Goal: Check status: Check status

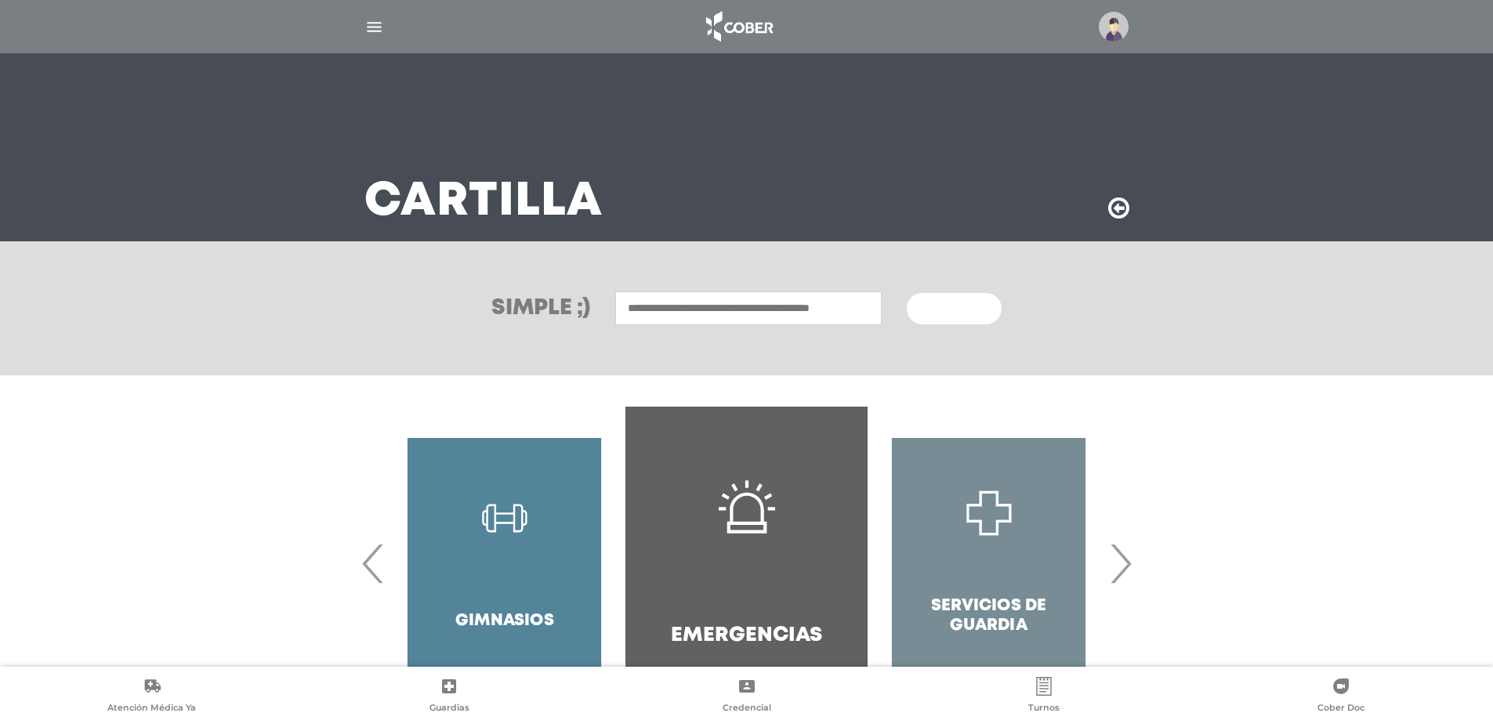
scroll to position [85, 0]
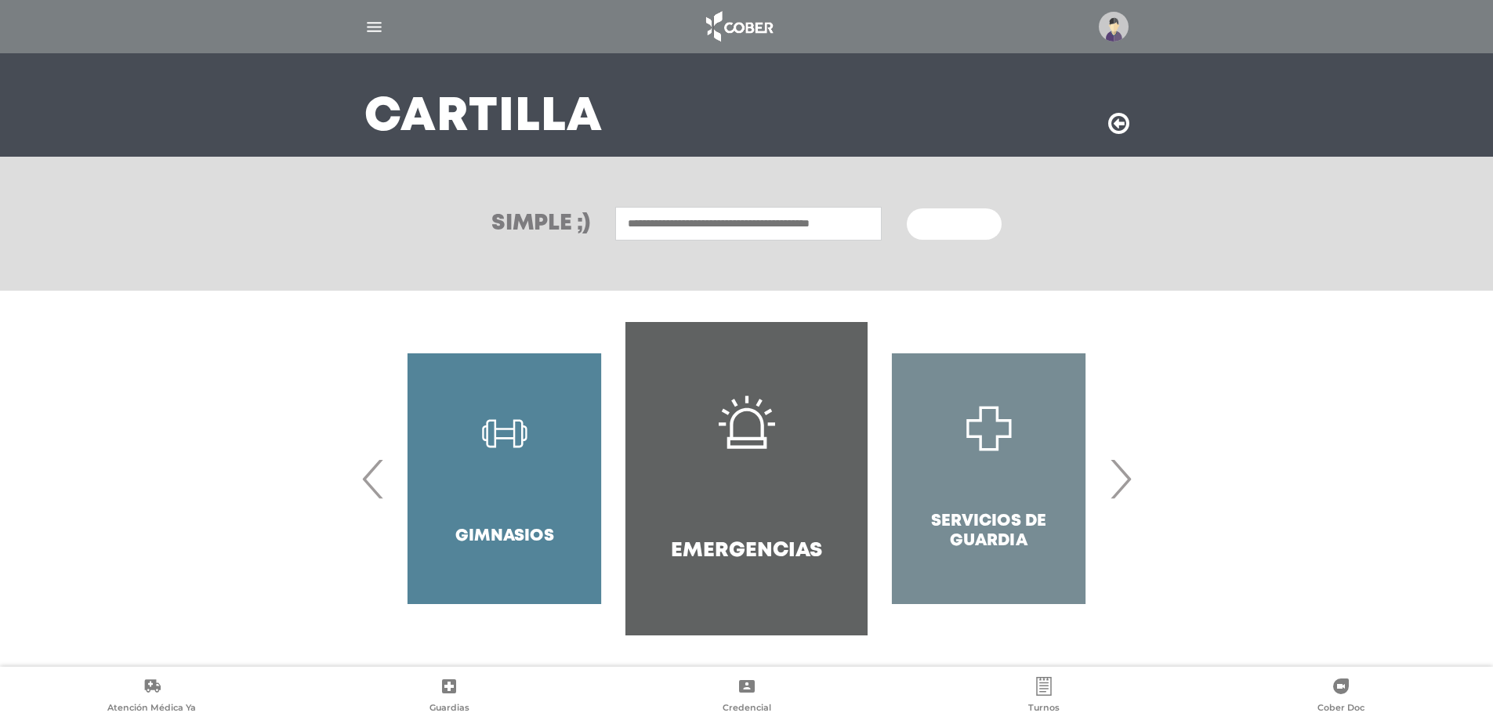
click at [363, 34] on div at bounding box center [747, 27] width 803 height 38
click at [368, 34] on img "button" at bounding box center [374, 27] width 20 height 20
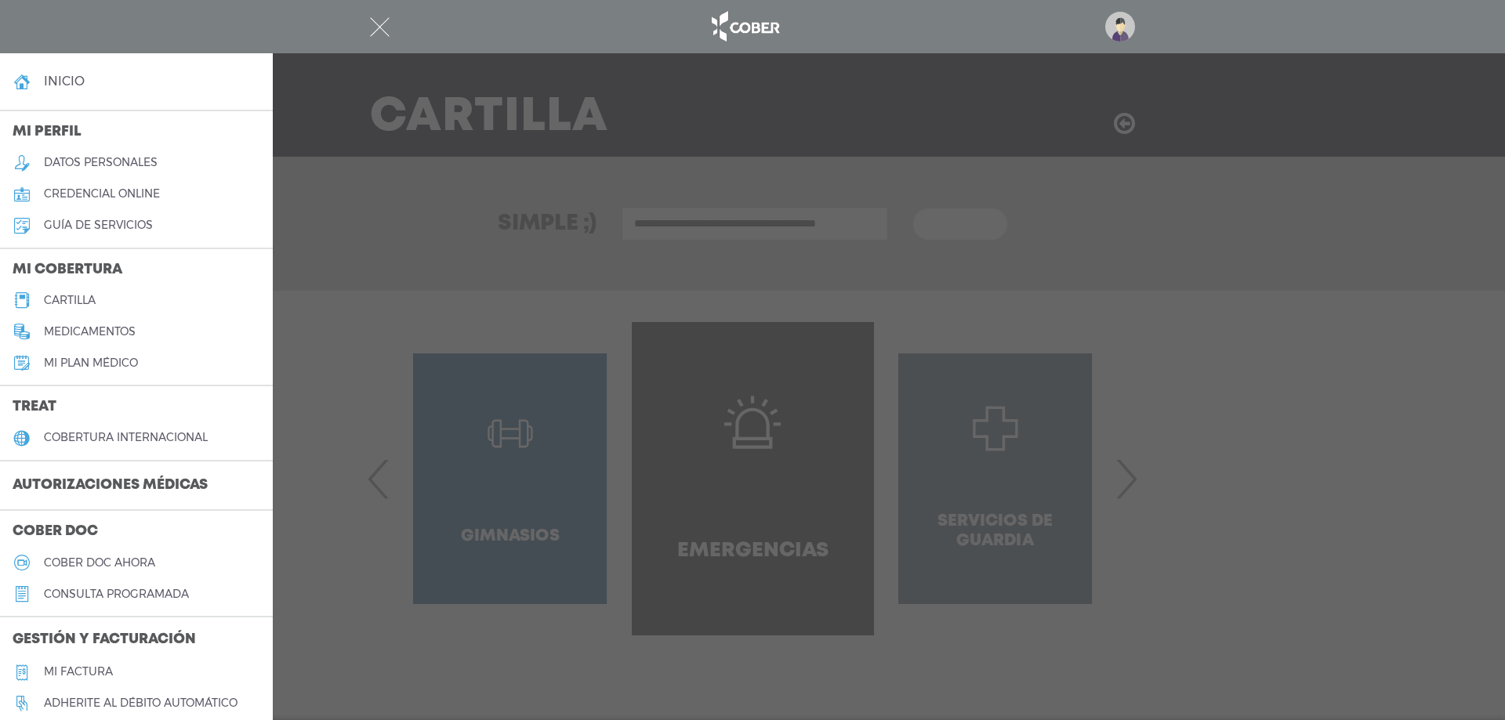
click at [82, 489] on h3 "Autorizaciones médicas" at bounding box center [110, 486] width 220 height 30
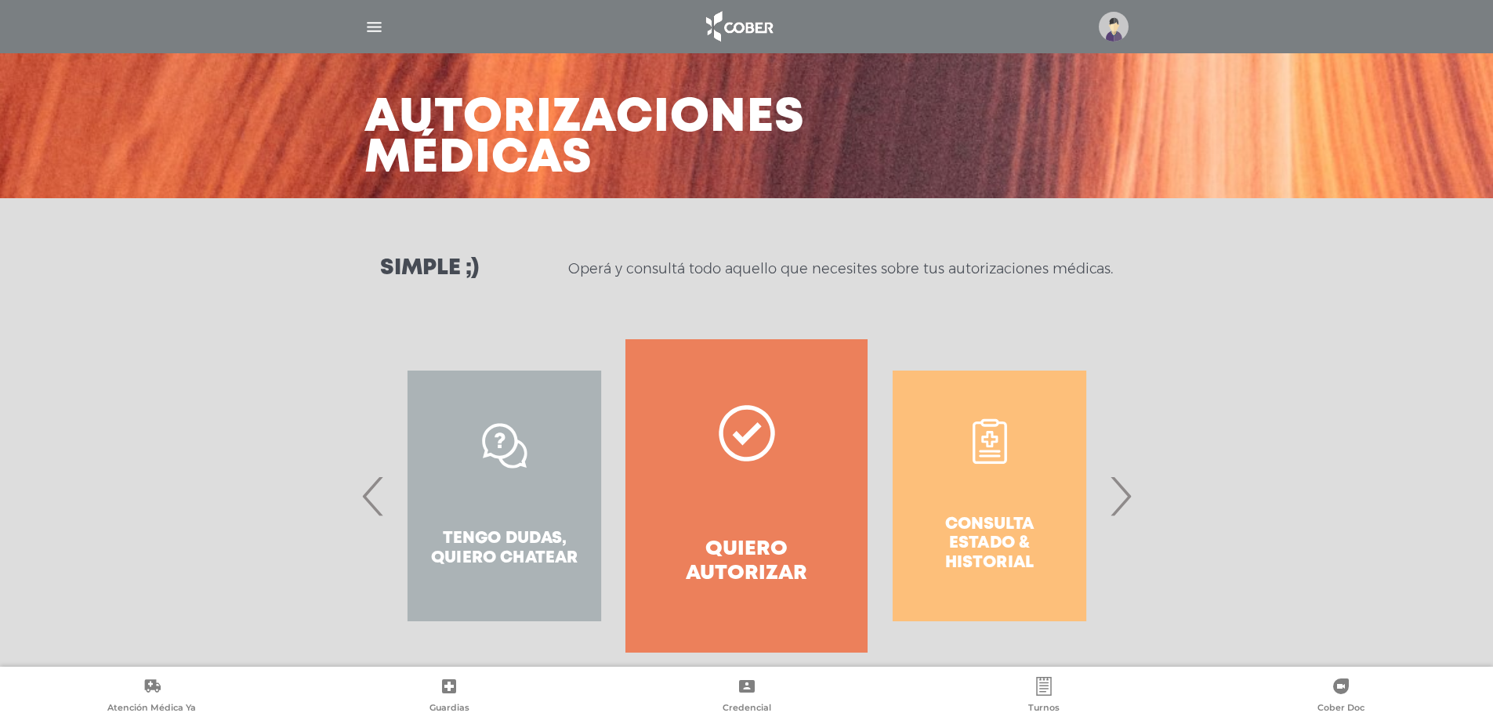
scroll to position [67, 0]
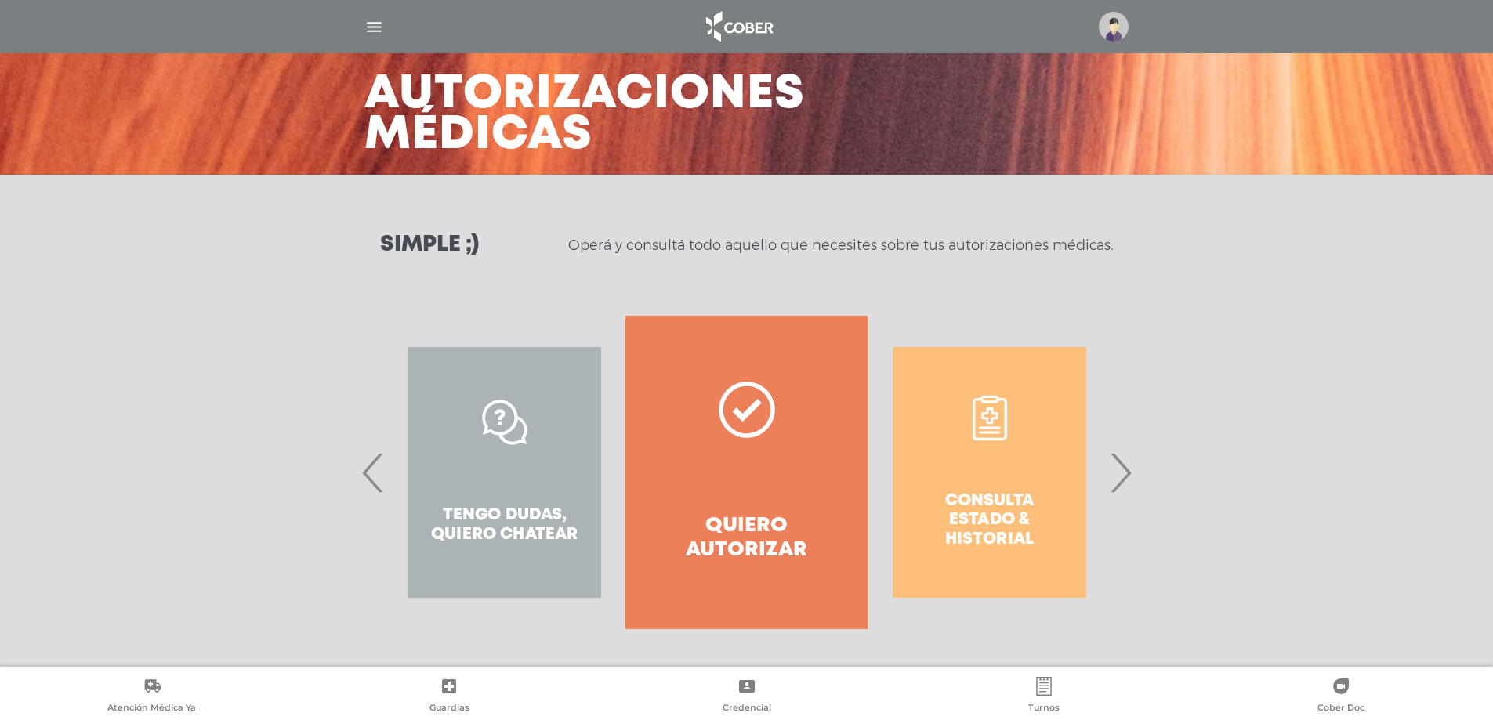
click at [1139, 466] on div "Consulta estado & historial Prácticas de autorización automática Tengo dudas, q…" at bounding box center [747, 472] width 803 height 313
click at [1119, 476] on span "›" at bounding box center [1120, 472] width 31 height 85
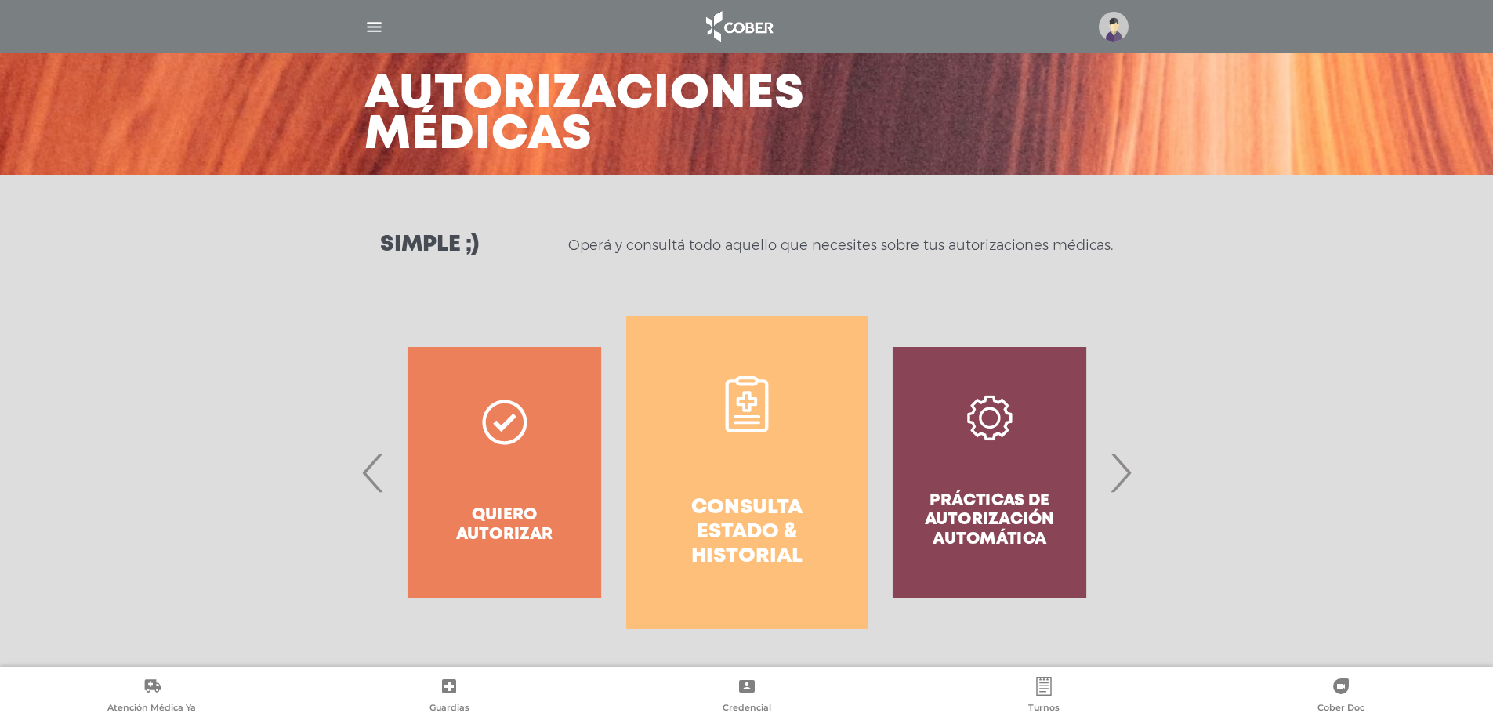
click at [717, 482] on link "Consulta estado & historial" at bounding box center [747, 472] width 242 height 313
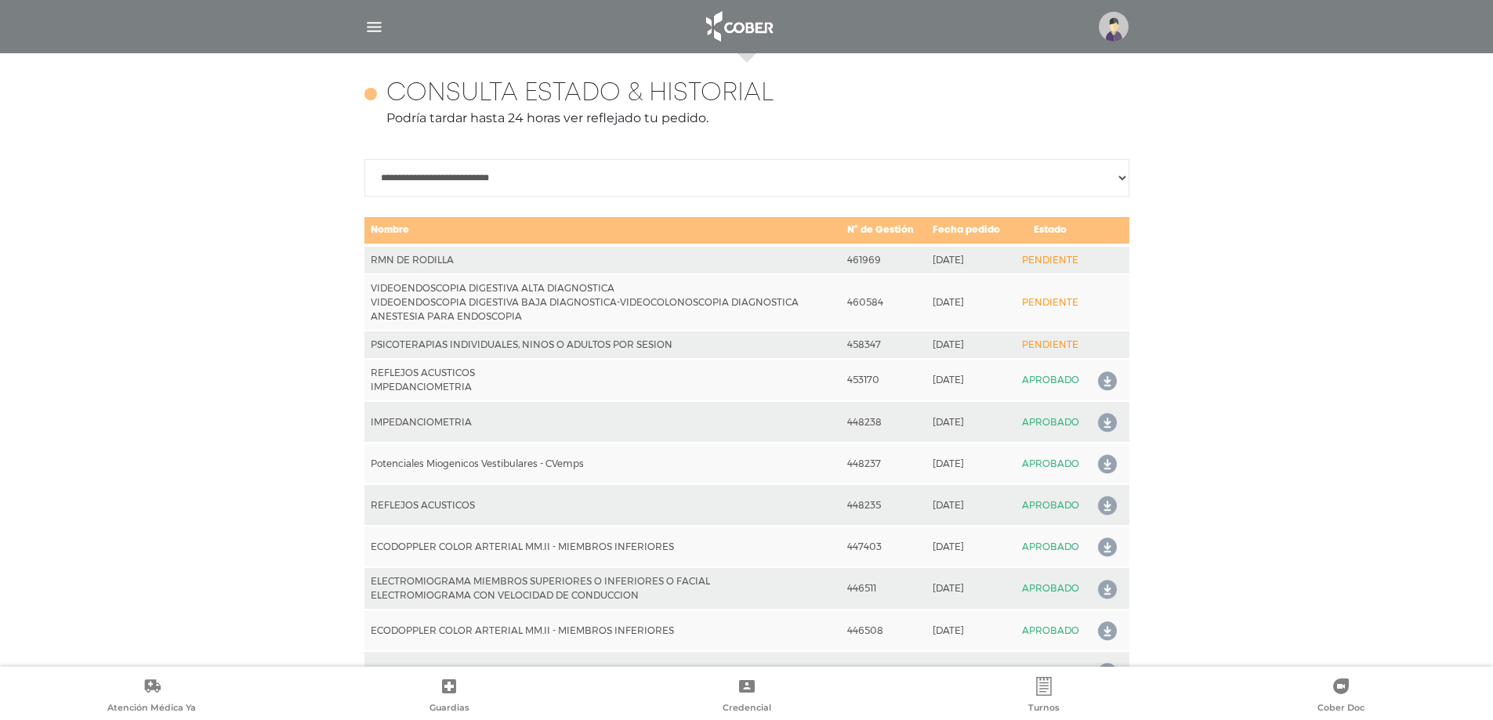
scroll to position [696, 0]
